Goal: Find specific page/section: Find specific page/section

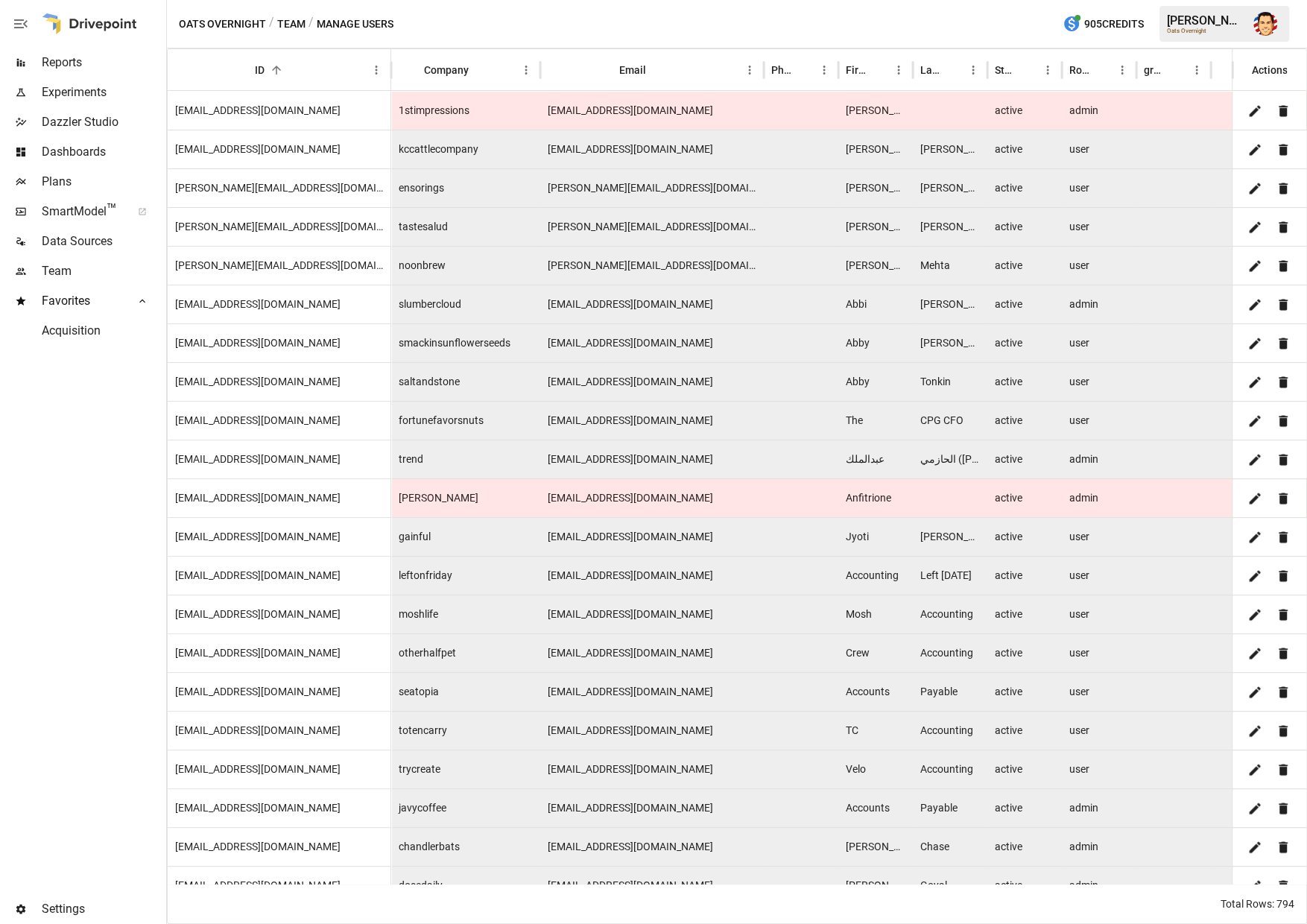
click at [63, 178] on span "Plans" at bounding box center [103, 182] width 122 height 18
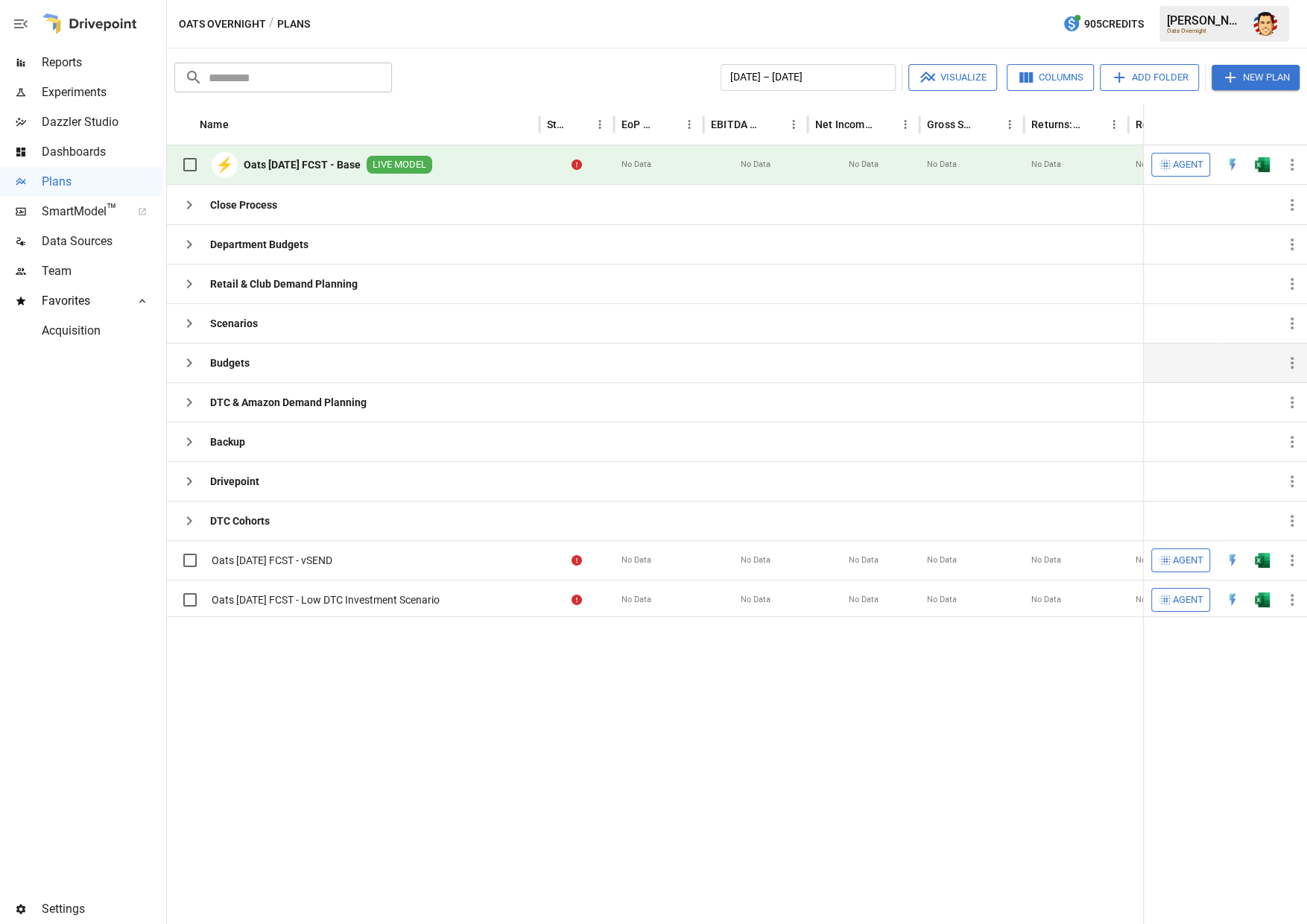
click at [192, 373] on button "button" at bounding box center [189, 363] width 30 height 30
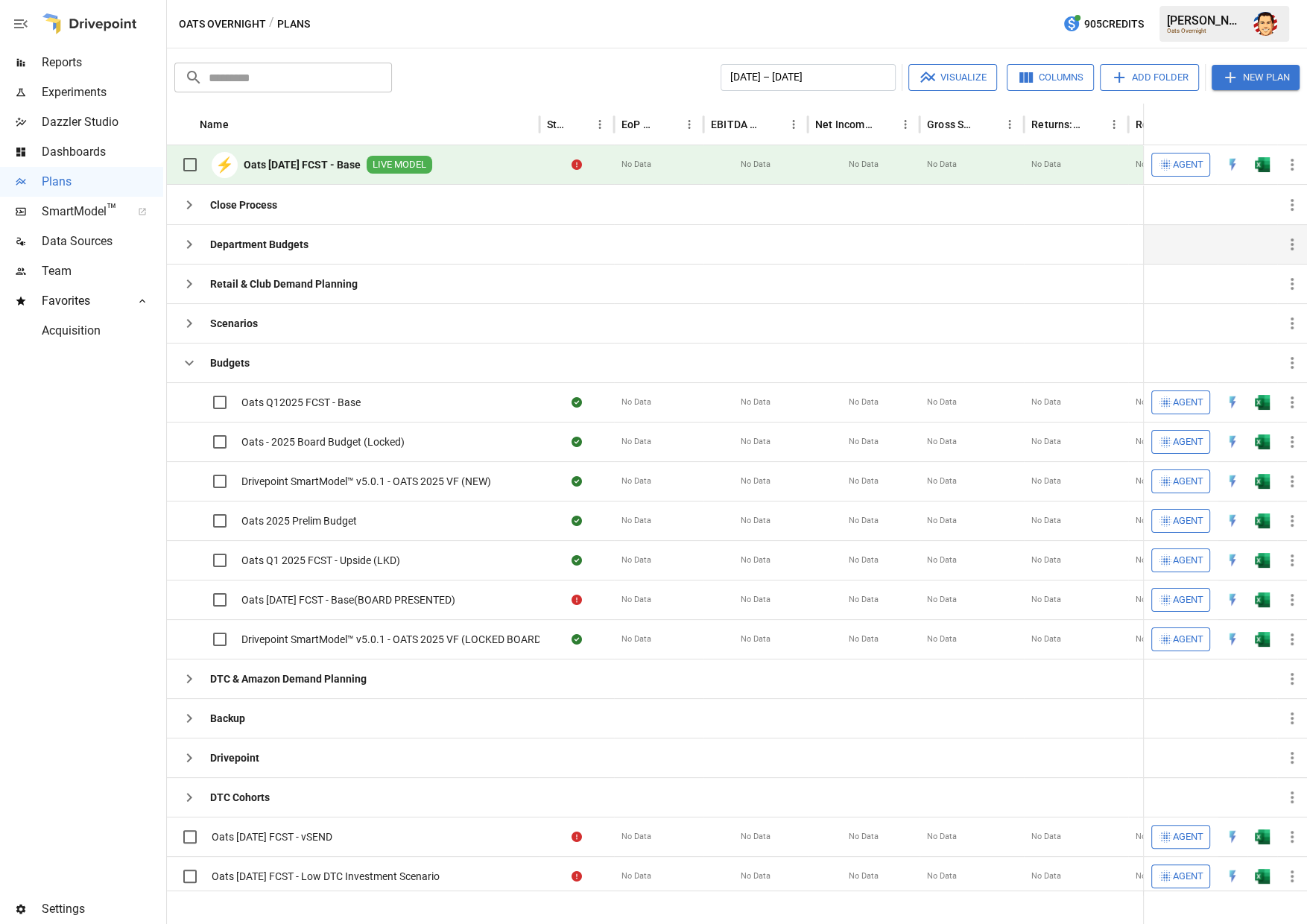
click at [187, 244] on icon "button" at bounding box center [189, 243] width 18 height 18
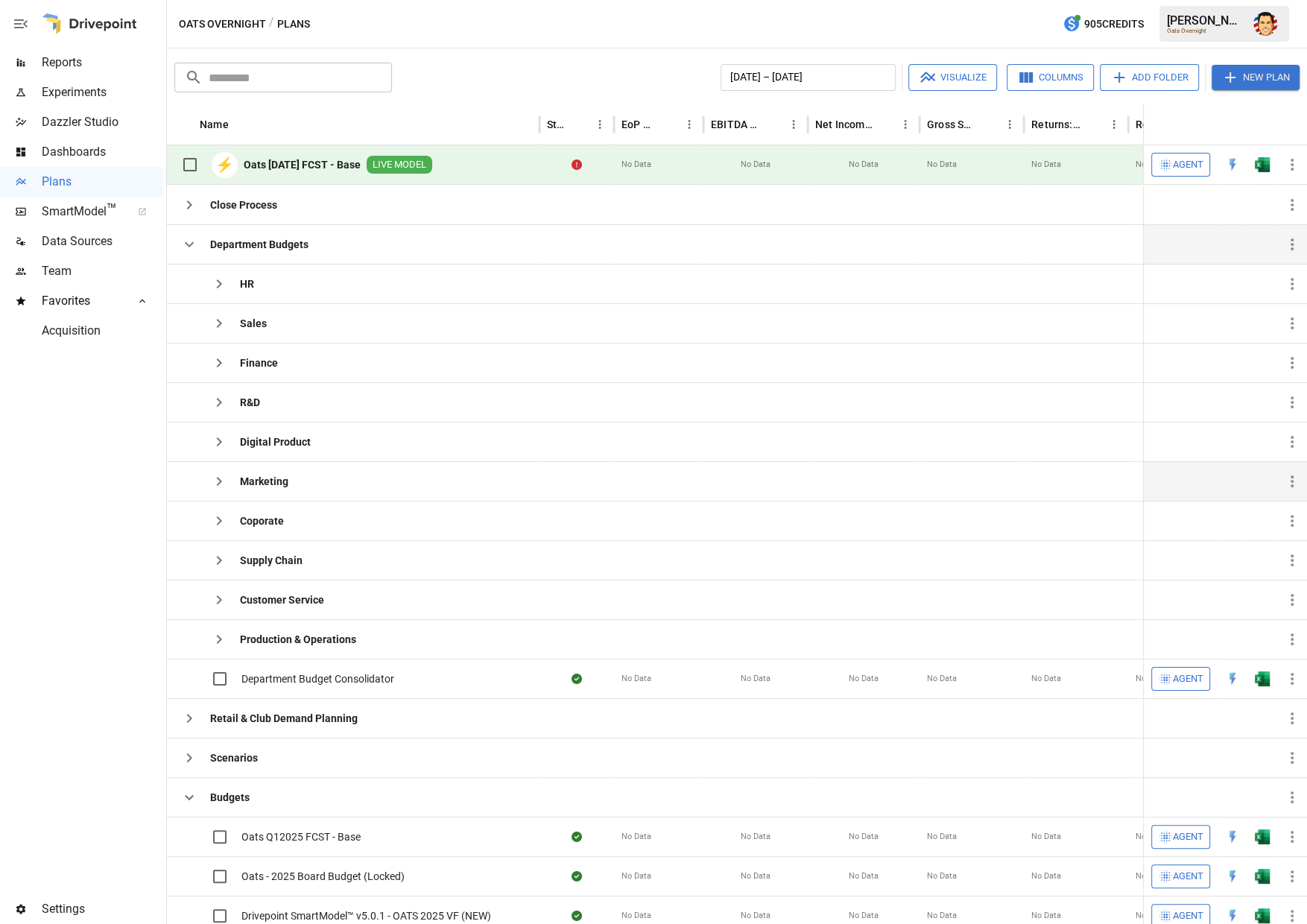
click at [220, 478] on icon "button" at bounding box center [220, 481] width 6 height 9
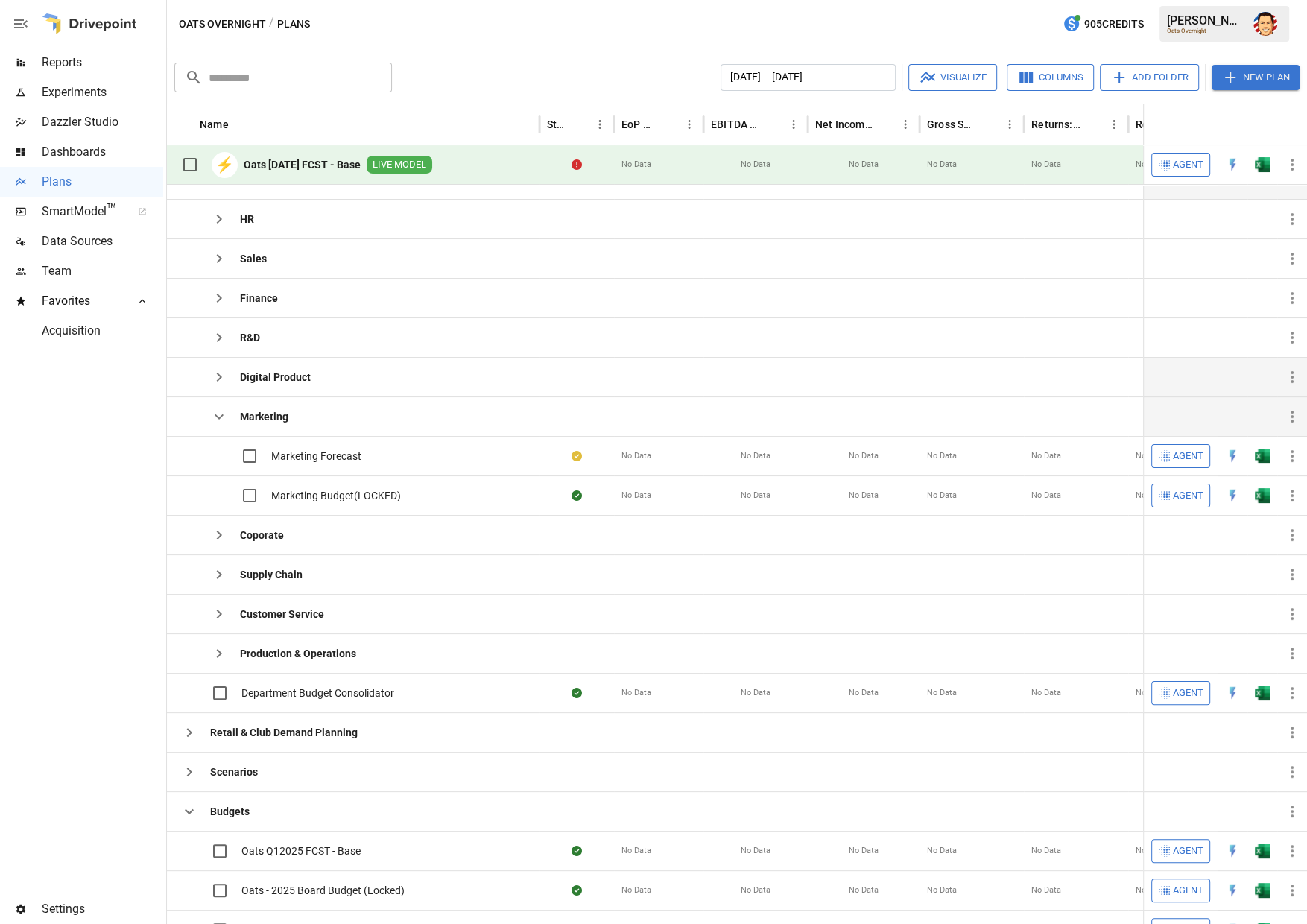
scroll to position [60, 0]
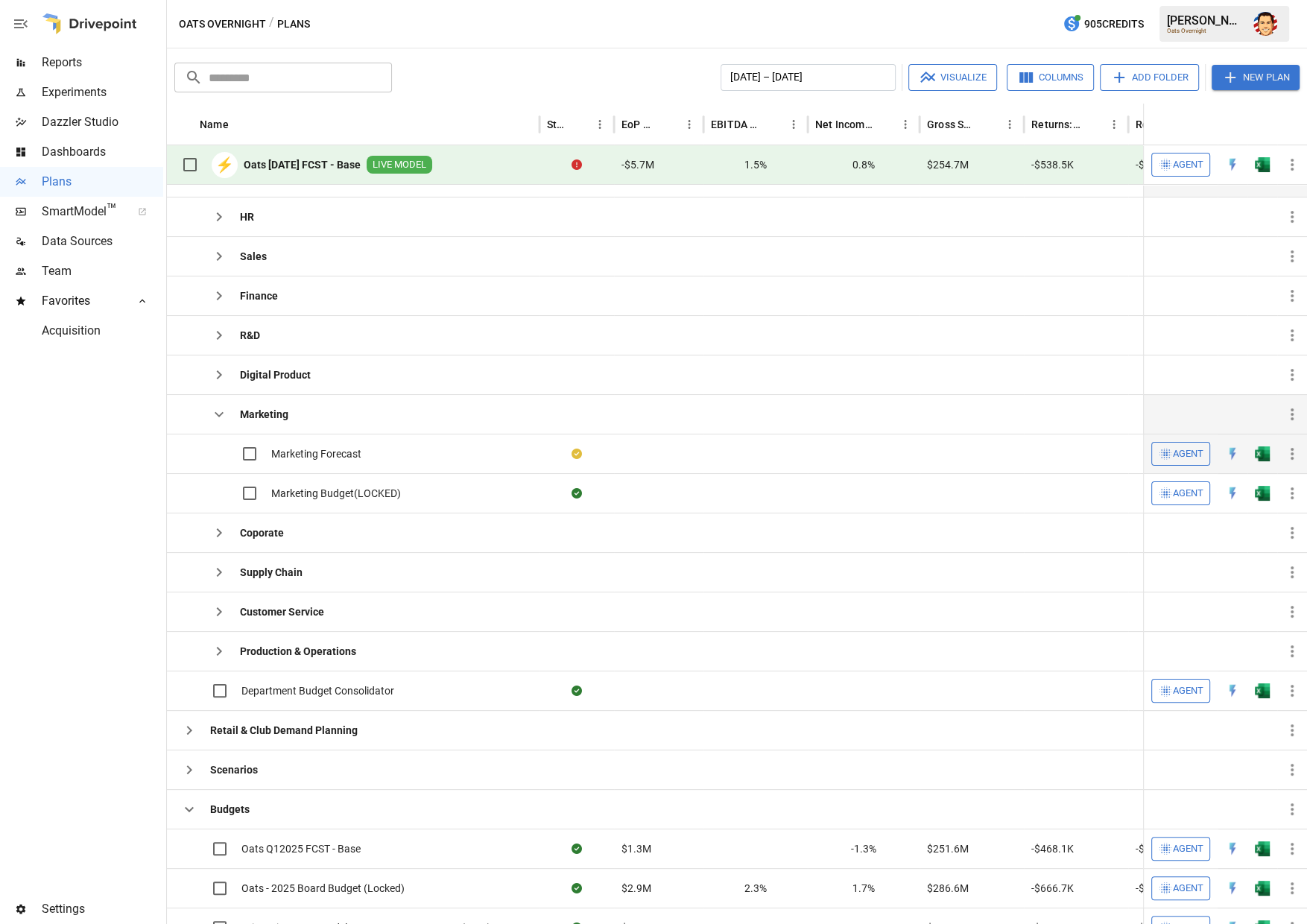
click at [325, 450] on span "Marketing Forecast" at bounding box center [316, 454] width 90 height 15
click at [278, 447] on span "Marketing Forecast" at bounding box center [316, 454] width 90 height 15
click at [540, 24] on div "Oats Overnight / Plans 905 Credits [PERSON_NAME] Overnight" at bounding box center [737, 23] width 1140 height 48
click at [544, 23] on div "Oats Overnight / Plans 905 Credits [PERSON_NAME] Overnight" at bounding box center [737, 23] width 1140 height 48
click at [654, 62] on div "​ ​ [DATE] – [DATE] Visualize Columns Add Folder New Plan" at bounding box center [737, 76] width 1131 height 33
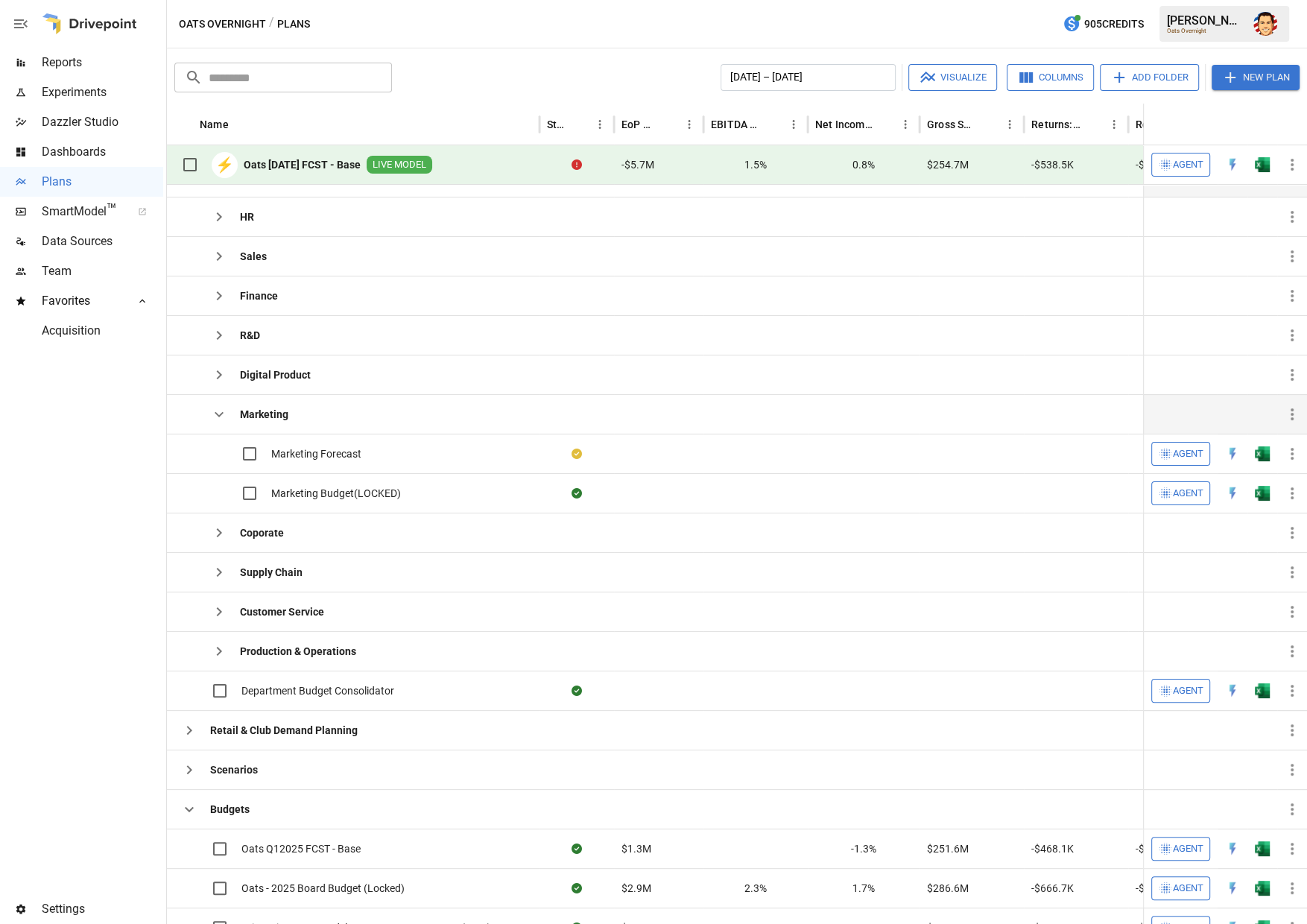
click at [652, 21] on div "Oats Overnight / Plans 905 Credits [PERSON_NAME] Overnight" at bounding box center [737, 23] width 1140 height 48
click at [706, 17] on div "Oats Overnight / Plans 905 Credits [PERSON_NAME] Overnight" at bounding box center [737, 23] width 1140 height 48
click at [655, 18] on div "Oats Overnight / Plans 905 Credits [PERSON_NAME] Overnight" at bounding box center [737, 23] width 1140 height 48
click at [633, 23] on div "Oats Overnight / Plans 905 Credits [PERSON_NAME] Overnight" at bounding box center [737, 23] width 1140 height 48
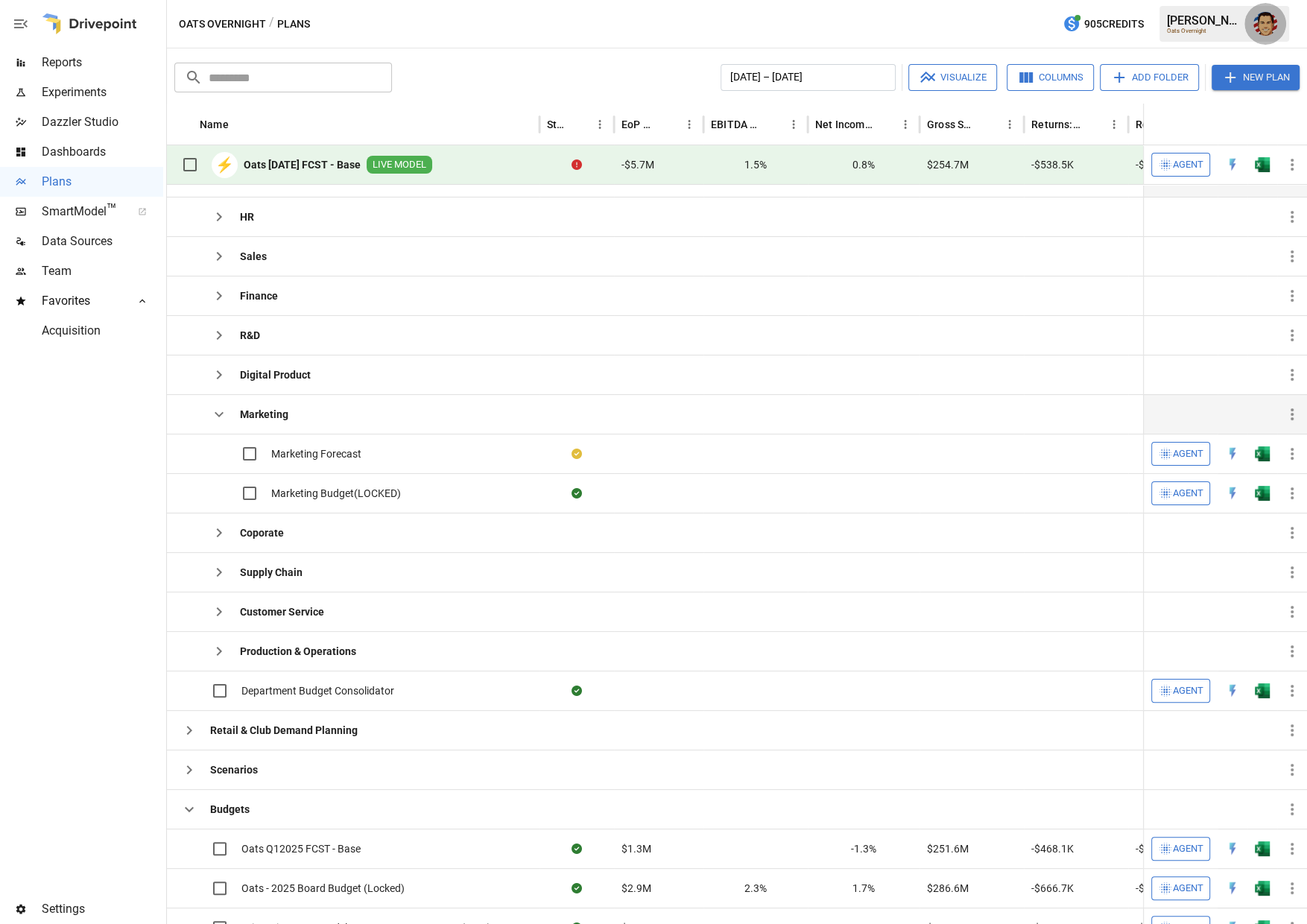
click at [1212, 23] on img "Austin Gardner-Smith" at bounding box center [1265, 23] width 23 height 23
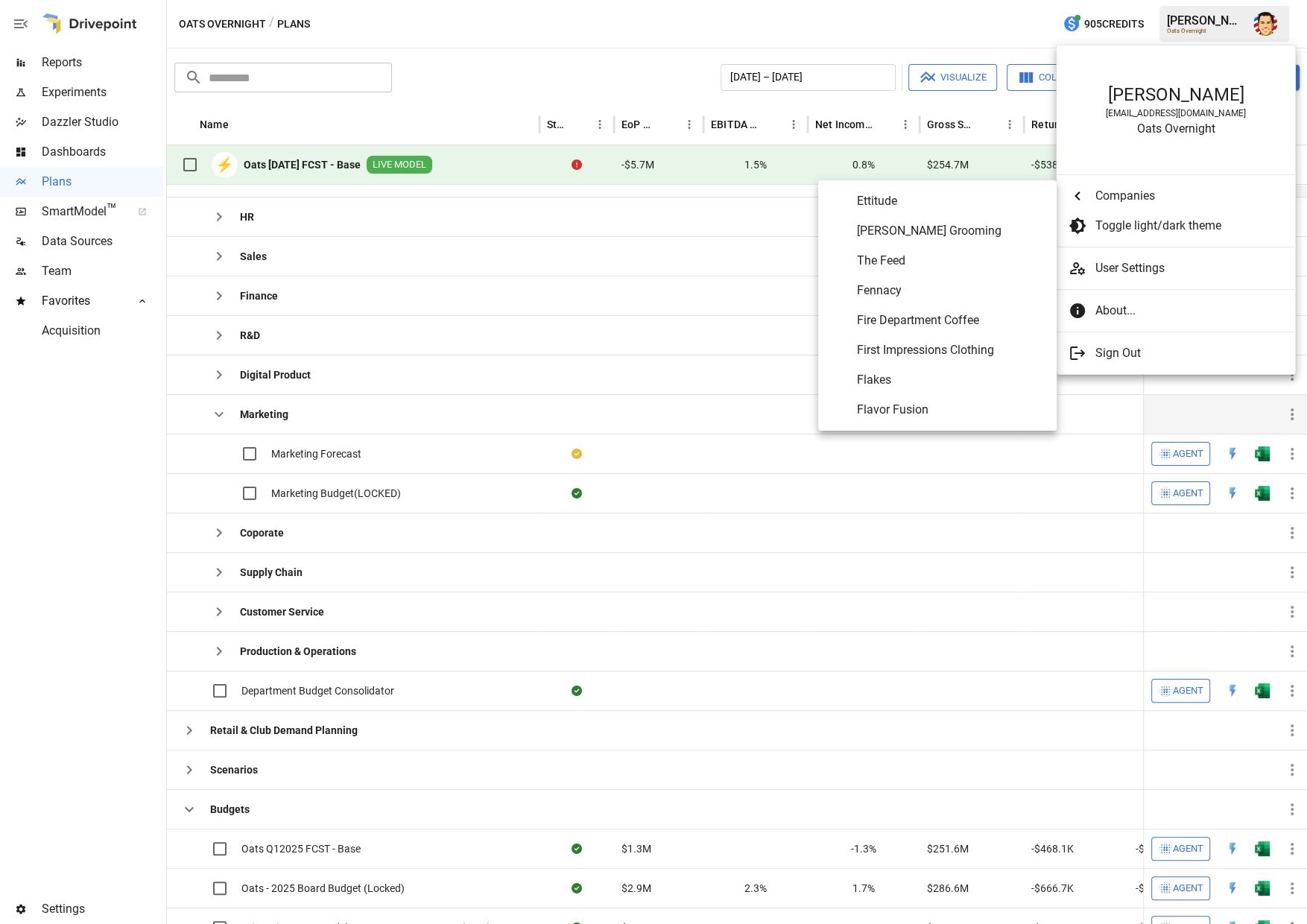
scroll to position [2684, 0]
click at [928, 406] on span "Flavor Fusion" at bounding box center [950, 407] width 188 height 18
